Goal: Check status: Check status

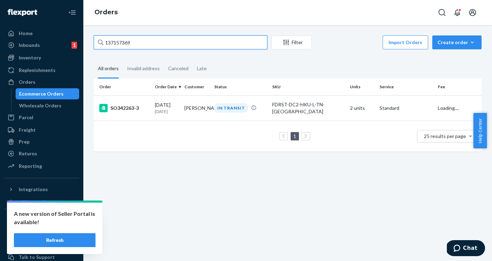
click at [118, 42] on input "137157369" at bounding box center [181, 42] width 174 height 14
type input "137144854"
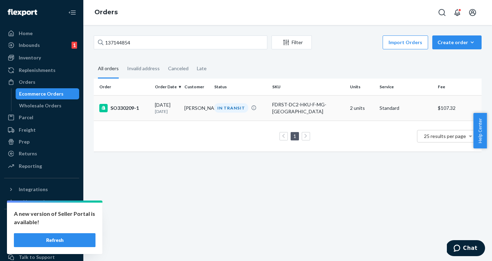
click at [128, 109] on div "SO330209-1" at bounding box center [124, 108] width 50 height 8
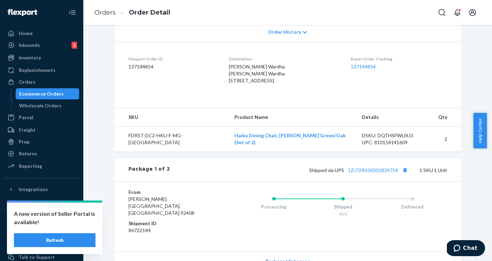
scroll to position [153, 0]
click at [360, 172] on link "1ZJ72R100301839754" at bounding box center [373, 170] width 50 height 6
drag, startPoint x: 43, startPoint y: 94, endPoint x: 205, endPoint y: 110, distance: 162.8
click at [43, 94] on div "Ecommerce Orders" at bounding box center [41, 93] width 44 height 7
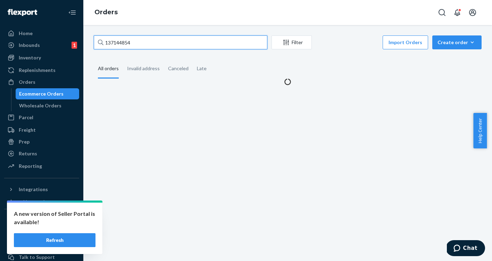
click at [122, 46] on input "137144854" at bounding box center [181, 42] width 174 height 14
paste input "637490"
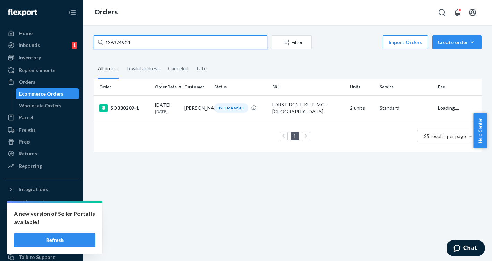
type input "136374904"
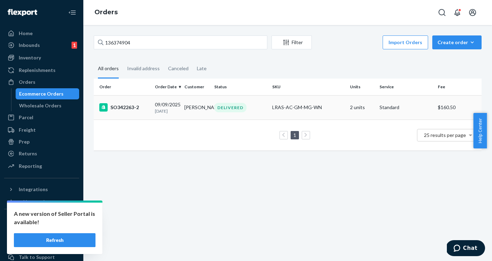
click at [123, 111] on div "SO342263-2" at bounding box center [124, 107] width 50 height 8
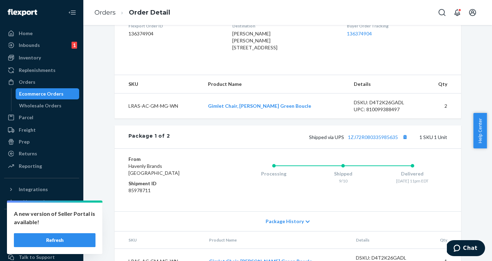
scroll to position [192, 0]
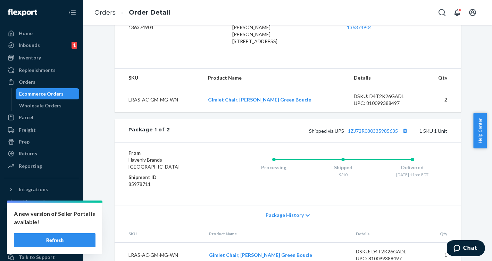
click at [305, 218] on icon at bounding box center [307, 215] width 4 height 5
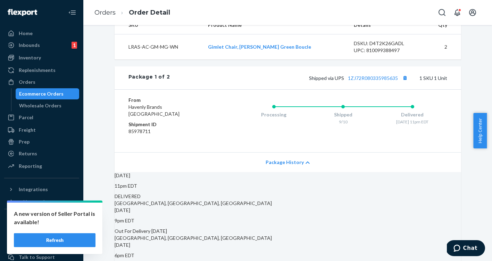
scroll to position [202, 0]
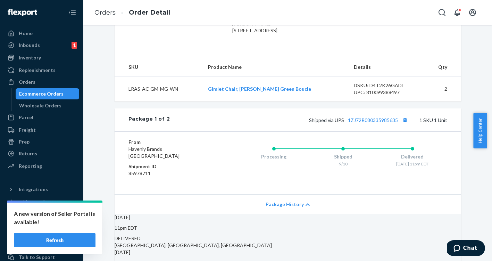
click at [189, 187] on div "From Havenly Brands San Bernardino, CA 92408 Shipment ID 85978711 Processing Sh…" at bounding box center [287, 162] width 319 height 49
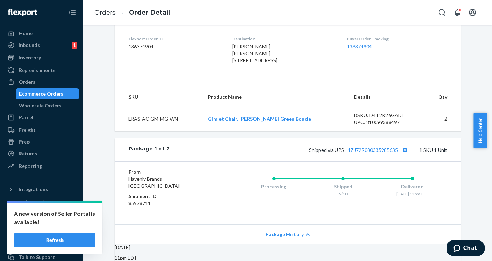
scroll to position [173, 0]
click at [151, 131] on td "LRAS-AC-GM-MG-WN" at bounding box center [159, 118] width 88 height 25
click at [241, 121] on link "Gimlet Chair, [PERSON_NAME] Green Boucle" at bounding box center [259, 118] width 103 height 6
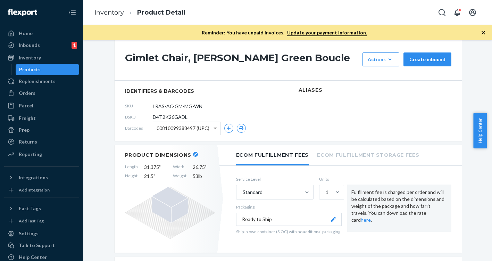
scroll to position [61, 0]
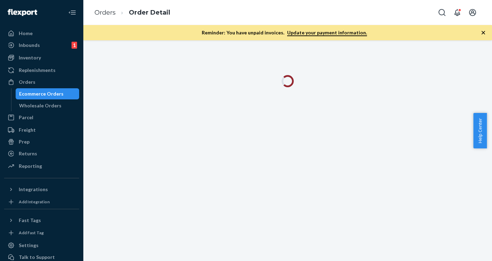
click at [484, 32] on icon "button" at bounding box center [483, 32] width 7 height 7
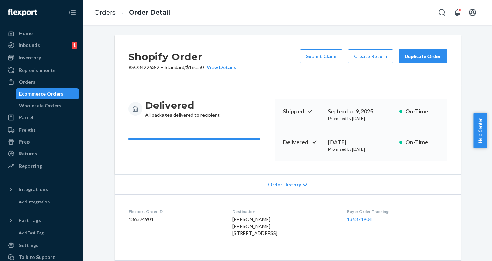
click at [303, 184] on icon at bounding box center [305, 184] width 4 height 2
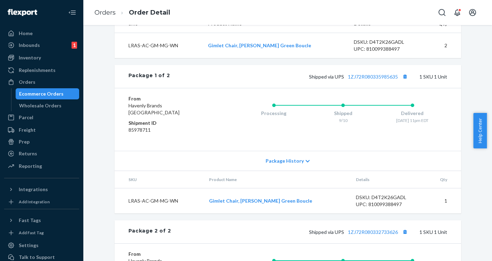
scroll to position [516, 0]
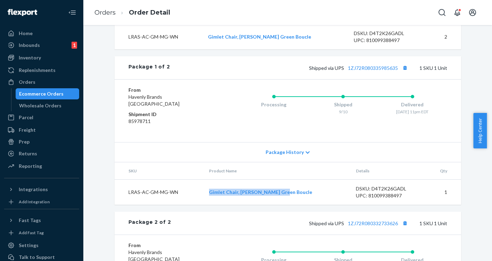
drag, startPoint x: 284, startPoint y: 208, endPoint x: 219, endPoint y: 208, distance: 65.6
click at [219, 204] on td "Gimlet Chair, [PERSON_NAME] Green Boucle" at bounding box center [276, 191] width 147 height 25
copy link "Gimlet Chair, [PERSON_NAME] Green Boucle"
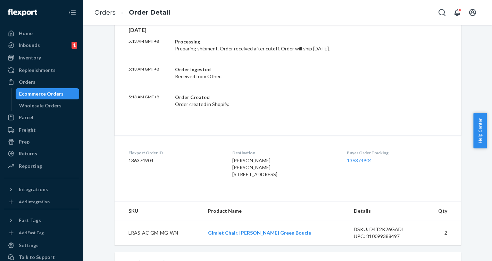
scroll to position [293, 0]
